Goal: Task Accomplishment & Management: Use online tool/utility

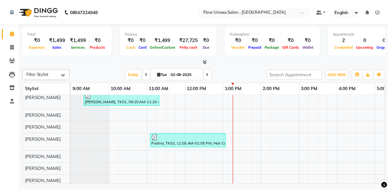
scroll to position [39, 0]
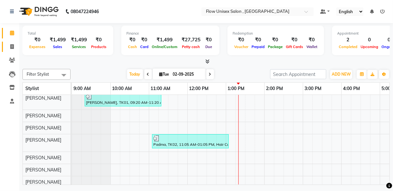
click at [15, 48] on span at bounding box center [11, 46] width 11 height 7
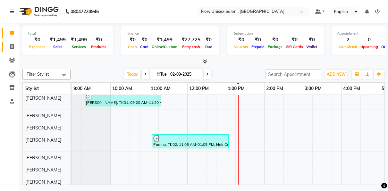
select select "5875"
select select "service"
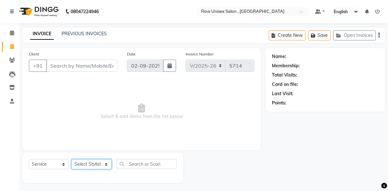
click at [99, 167] on select "Select Stylist [PERSON_NAME] [PERSON_NAME] Kishore [PERSON_NAME] debbarma [PERS…" at bounding box center [92, 165] width 40 height 10
select select "63500"
click at [72, 160] on select "Select Stylist [PERSON_NAME] [PERSON_NAME] Kishore [PERSON_NAME] debbarma [PERS…" at bounding box center [92, 165] width 40 height 10
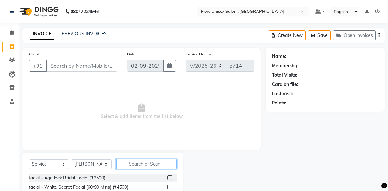
click at [145, 161] on input "text" at bounding box center [147, 164] width 60 height 10
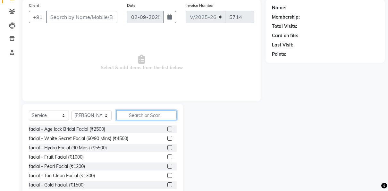
click at [134, 116] on input "text" at bounding box center [147, 115] width 60 height 10
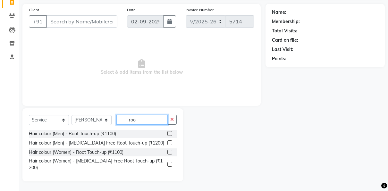
scroll to position [39, 0]
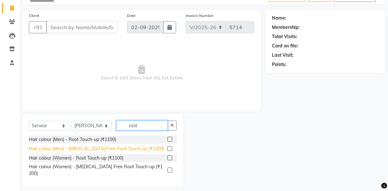
type input "root"
click at [104, 147] on div "Hair colour (Men) - [MEDICAL_DATA] Free Root Touch-up (₹1200)" at bounding box center [96, 149] width 135 height 7
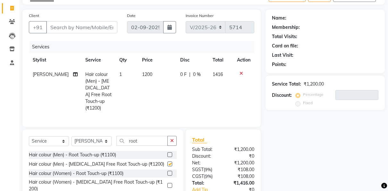
checkbox input "false"
click at [147, 137] on input "root" at bounding box center [142, 141] width 51 height 10
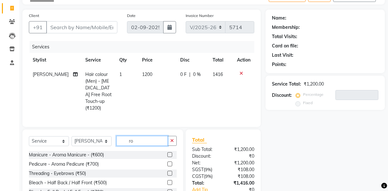
type input "r"
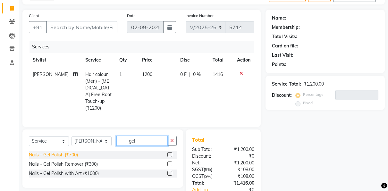
type input "gel"
click at [75, 153] on div "Nails - Gel Polish (₹700)" at bounding box center [53, 155] width 49 height 7
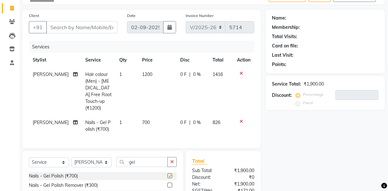
checkbox input "false"
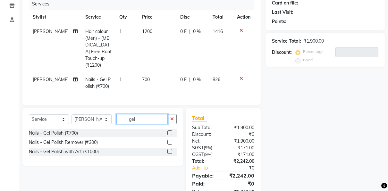
click at [144, 119] on input "gel" at bounding box center [142, 119] width 51 height 10
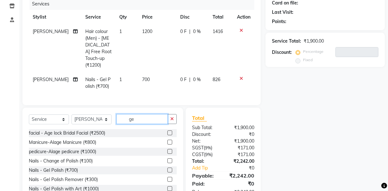
type input "g"
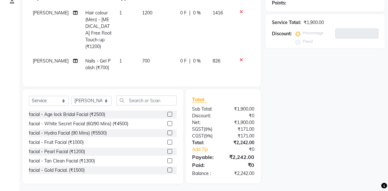
scroll to position [0, 0]
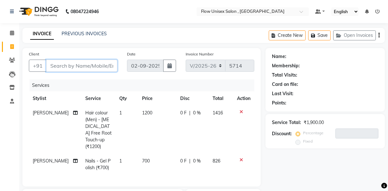
click at [97, 63] on input "Client" at bounding box center [81, 66] width 71 height 12
type input "9"
type input "0"
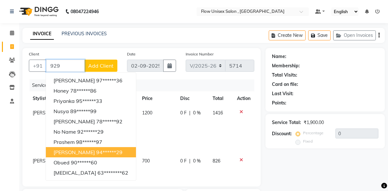
click at [98, 150] on ngb-highlight "94******29" at bounding box center [109, 152] width 26 height 6
type input "94******29"
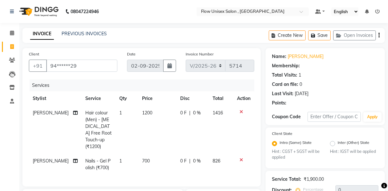
radio input "false"
radio input "true"
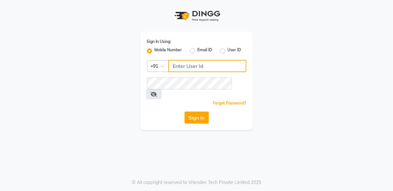
type input "8892672704"
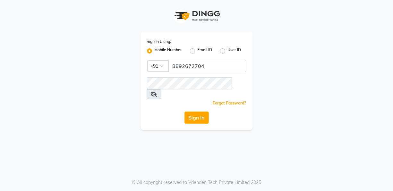
click at [228, 51] on label "User ID" at bounding box center [234, 51] width 13 height 8
click at [228, 51] on input "User ID" at bounding box center [230, 49] width 4 height 4
radio input "true"
radio input "false"
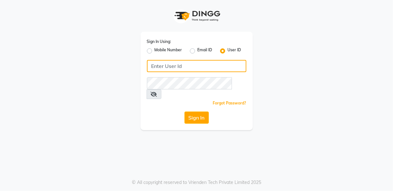
click at [190, 61] on input "Username" at bounding box center [197, 66] width 100 height 12
type input "flowsalon"
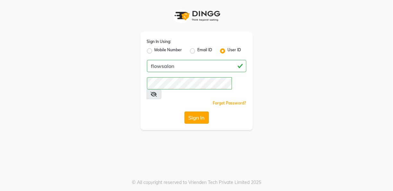
click at [191, 112] on button "Sign In" at bounding box center [197, 118] width 24 height 12
